Goal: Task Accomplishment & Management: Use online tool/utility

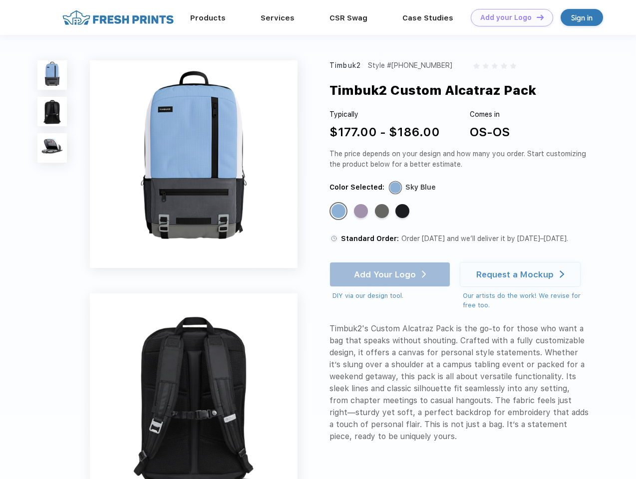
click at [508, 17] on link "Add your Logo Design Tool" at bounding box center [512, 17] width 82 height 17
click at [0, 0] on div "Design Tool" at bounding box center [0, 0] width 0 height 0
click at [535, 17] on link "Add your Logo Design Tool" at bounding box center [512, 17] width 82 height 17
click at [52, 75] on img at bounding box center [51, 74] width 29 height 29
click at [52, 112] on img at bounding box center [51, 111] width 29 height 29
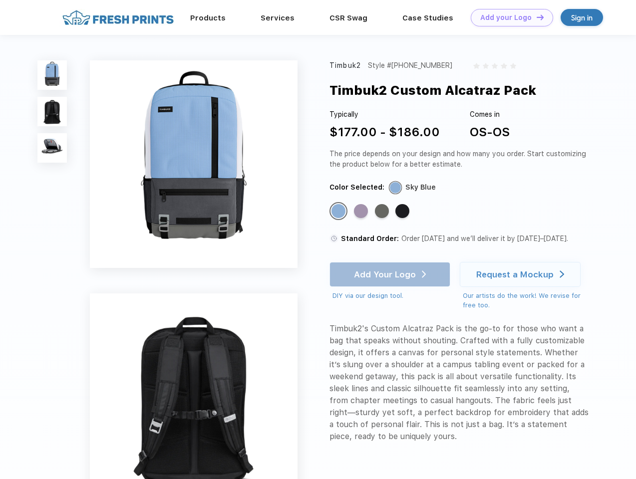
click at [52, 148] on img at bounding box center [51, 147] width 29 height 29
click at [339, 212] on div "Standard Color" at bounding box center [338, 211] width 14 height 14
click at [362, 212] on div "Standard Color" at bounding box center [361, 211] width 14 height 14
click at [383, 212] on div "Standard Color" at bounding box center [382, 211] width 14 height 14
click at [403, 212] on div "Standard Color" at bounding box center [402, 211] width 14 height 14
